Goal: Transaction & Acquisition: Book appointment/travel/reservation

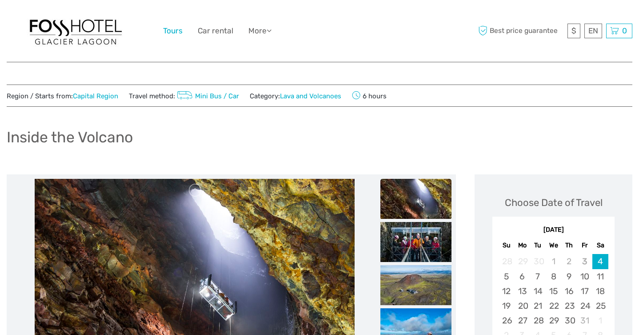
click at [171, 28] on link "Tours" at bounding box center [173, 30] width 20 height 13
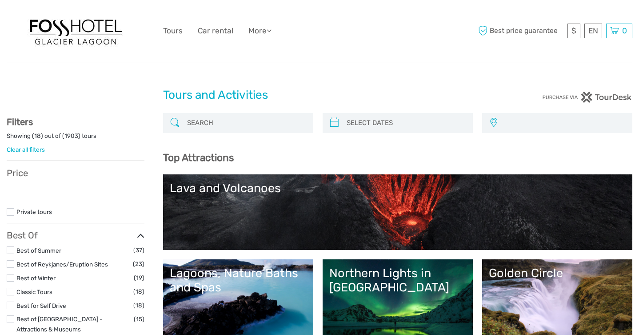
select select
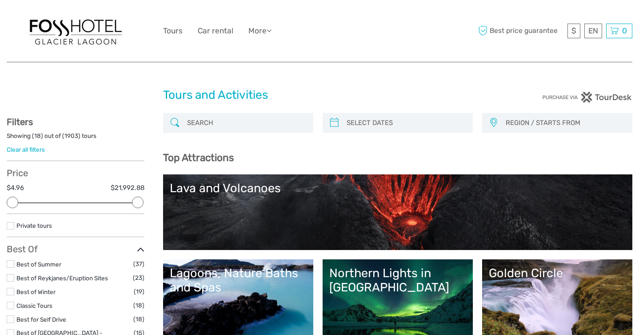
click at [430, 304] on link "Northern Lights in Iceland" at bounding box center [397, 297] width 137 height 62
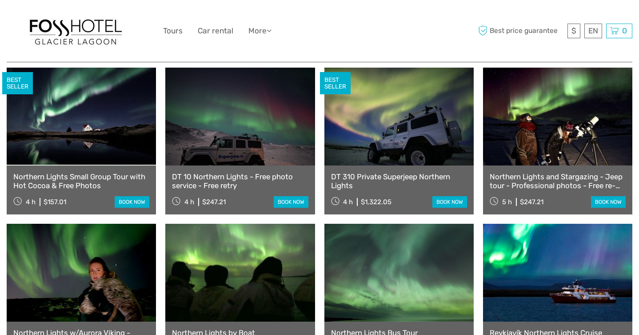
scroll to position [323, 0]
click at [112, 143] on link at bounding box center [81, 117] width 149 height 98
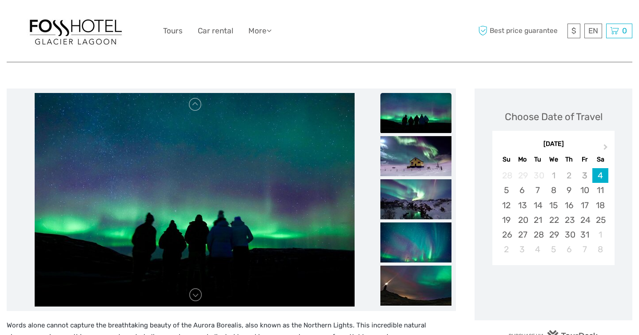
scroll to position [105, 0]
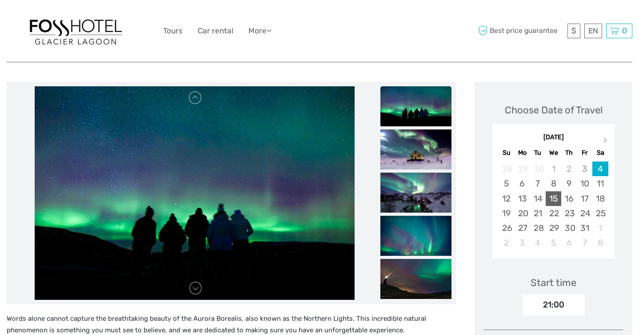
click at [554, 191] on div "15" at bounding box center [554, 198] width 16 height 15
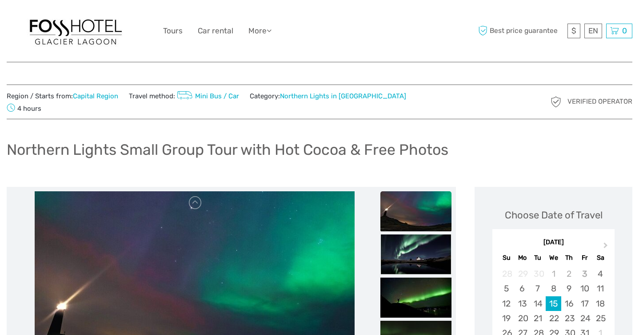
scroll to position [0, 0]
click at [106, 97] on link "Capital Region" at bounding box center [95, 96] width 45 height 8
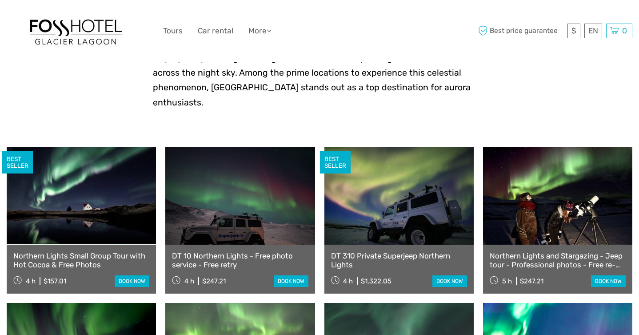
scroll to position [243, 0]
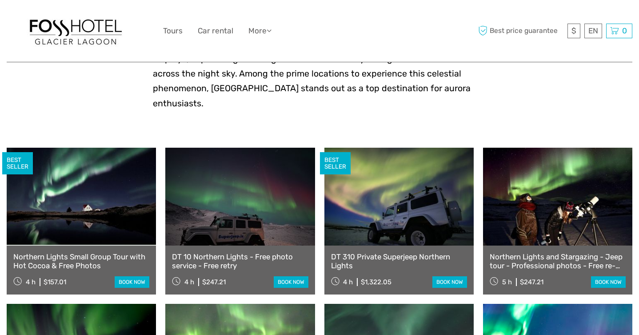
click at [103, 171] on link at bounding box center [81, 196] width 149 height 98
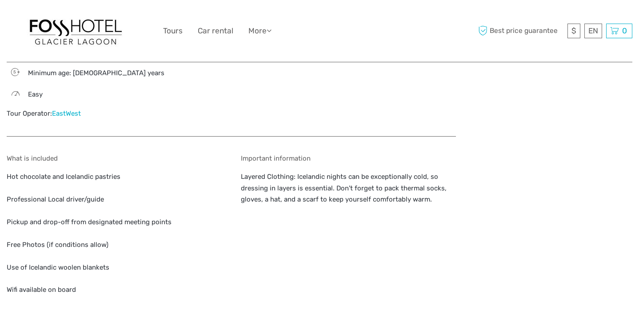
scroll to position [985, 0]
click at [163, 203] on p "Hot chocolate and Icelandic pastries Professional Local driver/guide Pickup and…" at bounding box center [114, 222] width 215 height 102
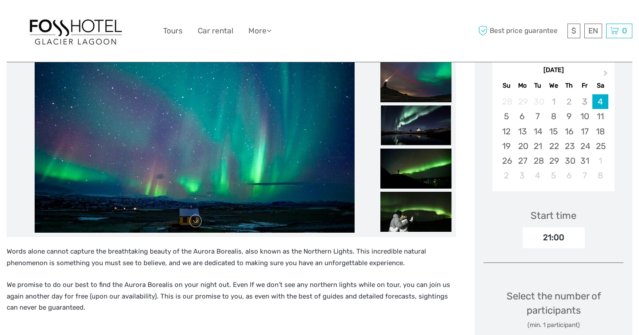
scroll to position [3, 0]
